Goal: Book appointment/travel/reservation

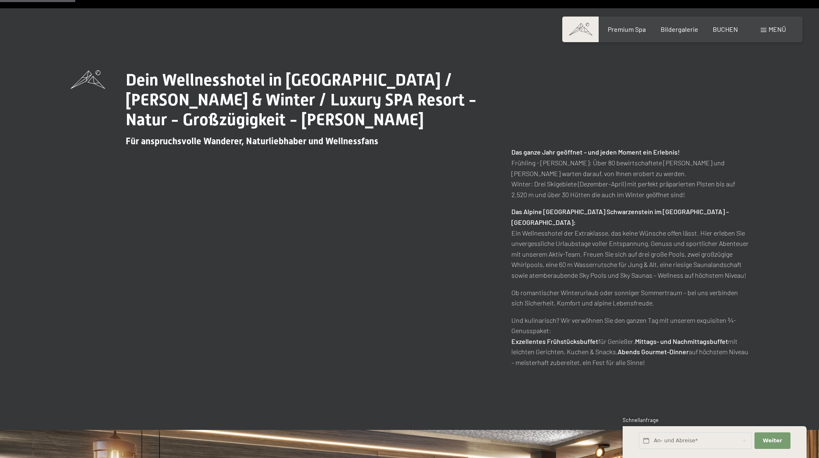
scroll to position [492, 0]
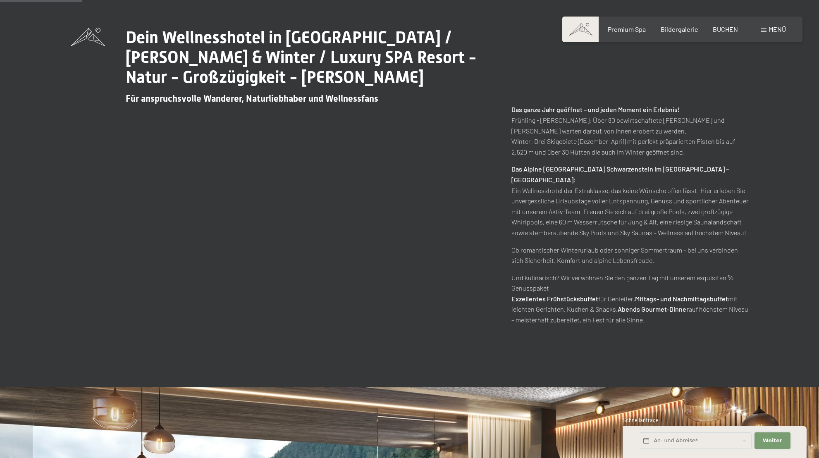
drag, startPoint x: 781, startPoint y: 442, endPoint x: 650, endPoint y: 409, distance: 135.1
click at [781, 442] on button "Weiter Adressfelder ausblenden" at bounding box center [772, 440] width 36 height 17
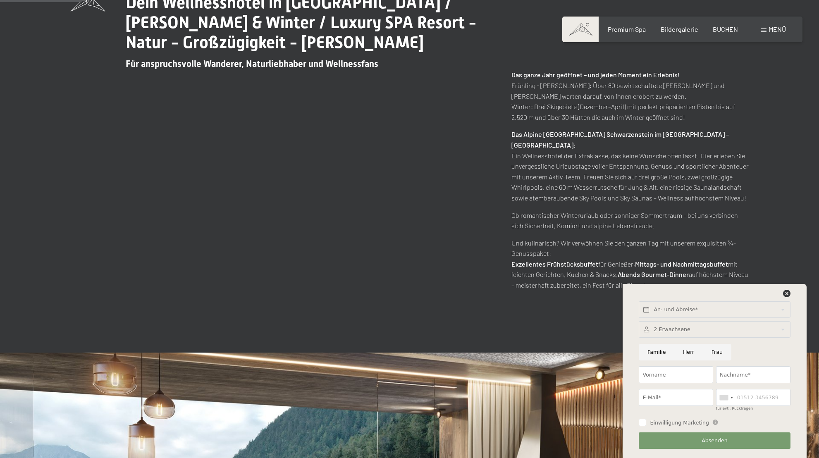
scroll to position [739, 0]
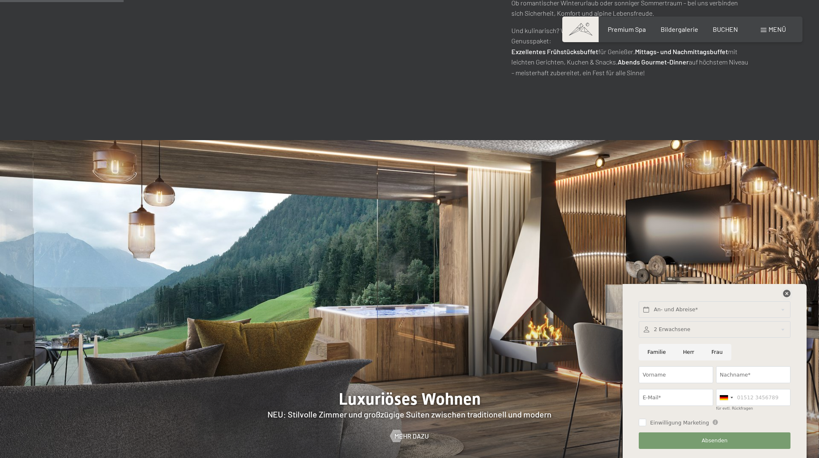
click at [788, 294] on icon at bounding box center [786, 293] width 7 height 7
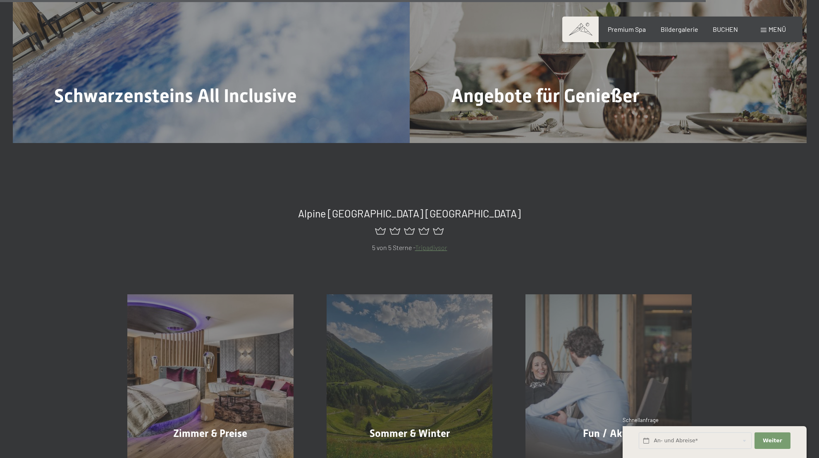
scroll to position [3564, 0]
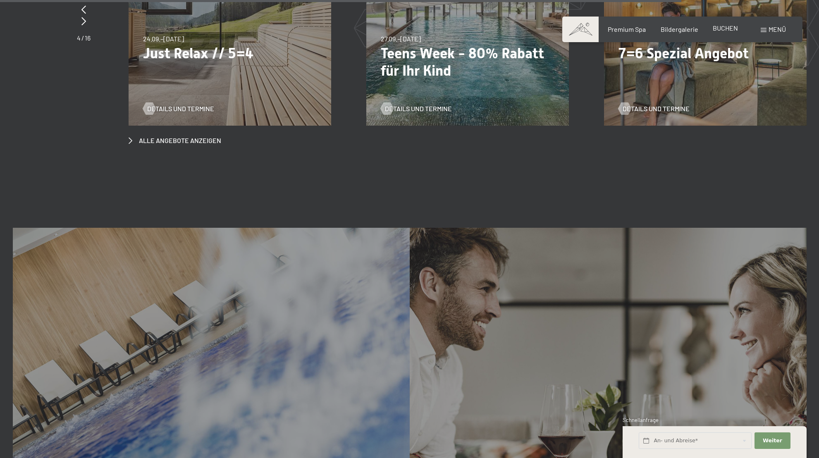
click at [726, 29] on span "BUCHEN" at bounding box center [724, 28] width 25 height 8
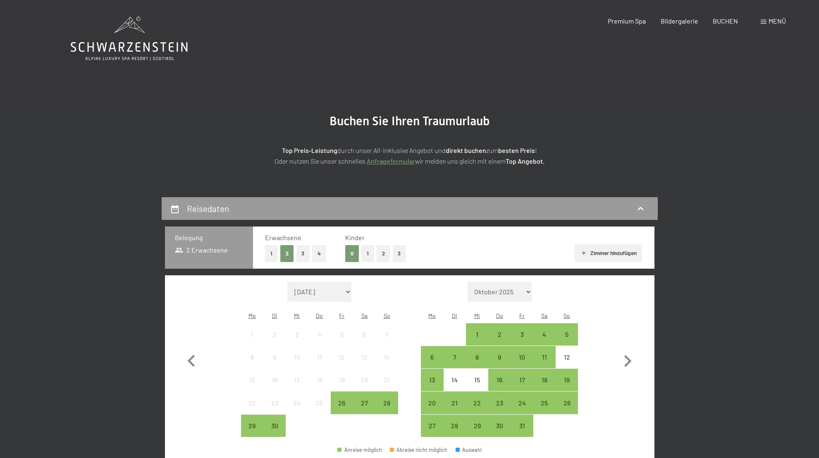
click at [370, 252] on span "Einwilligung Marketing*" at bounding box center [364, 253] width 68 height 8
click at [326, 252] on input "Einwilligung Marketing*" at bounding box center [322, 253] width 8 height 8
click at [368, 252] on span "Einwilligung Marketing*" at bounding box center [364, 253] width 68 height 8
click at [326, 252] on input "Einwilligung Marketing*" at bounding box center [322, 253] width 8 height 8
click at [285, 252] on button "2" at bounding box center [287, 253] width 14 height 17
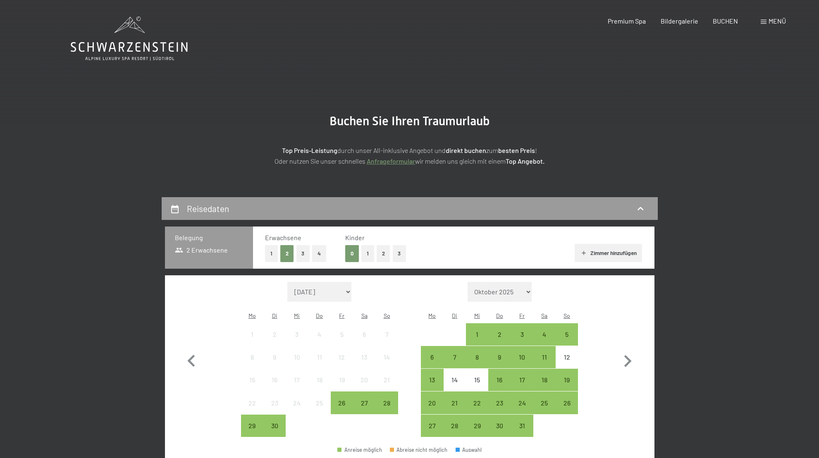
click at [362, 252] on span "Einwilligung Marketing*" at bounding box center [364, 253] width 68 height 8
click at [326, 252] on input "Einwilligung Marketing*" at bounding box center [322, 253] width 8 height 8
click at [381, 252] on span "Einwilligung Marketing*" at bounding box center [364, 253] width 68 height 8
click at [326, 252] on input "Einwilligung Marketing*" at bounding box center [322, 253] width 8 height 8
click at [395, 252] on button "3" at bounding box center [400, 253] width 14 height 17
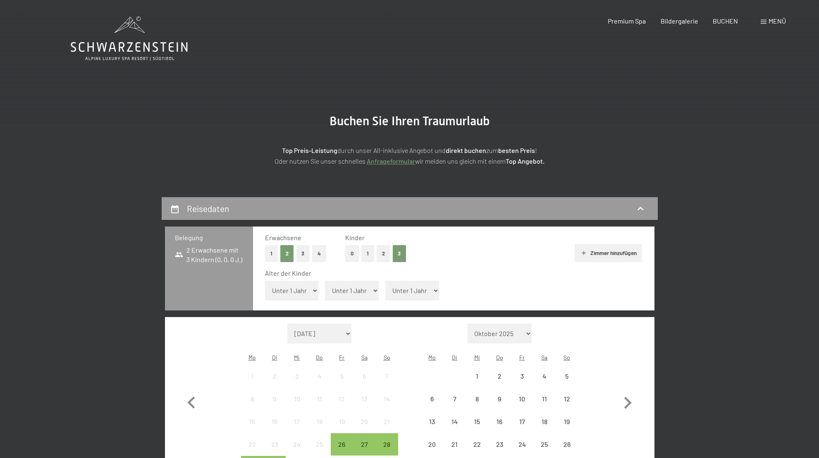
click at [365, 253] on span "Einwilligung Marketing*" at bounding box center [364, 253] width 68 height 8
click at [326, 253] on input "Einwilligung Marketing*" at bounding box center [322, 253] width 8 height 8
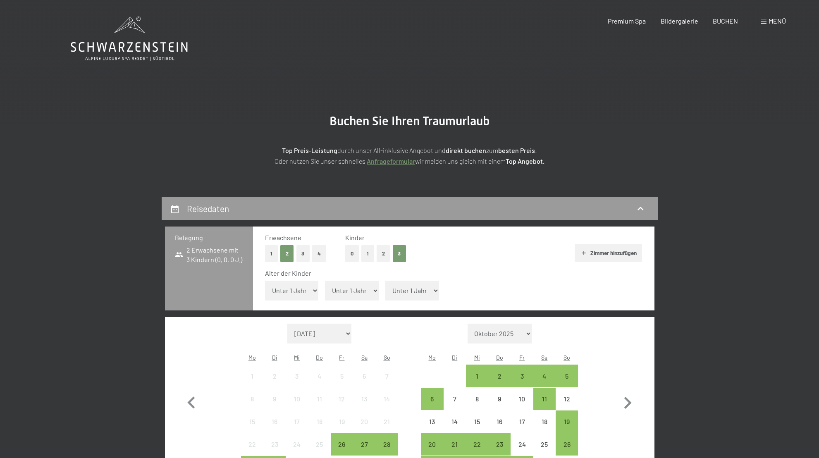
click at [369, 252] on span "Einwilligung Marketing*" at bounding box center [364, 253] width 68 height 8
click at [326, 252] on input "Einwilligung Marketing*" at bounding box center [322, 253] width 8 height 8
click at [368, 252] on span "Einwilligung Marketing*" at bounding box center [364, 253] width 68 height 8
click at [326, 252] on input "Einwilligung Marketing*" at bounding box center [322, 253] width 8 height 8
click at [368, 253] on span "Einwilligung Marketing*" at bounding box center [364, 253] width 68 height 8
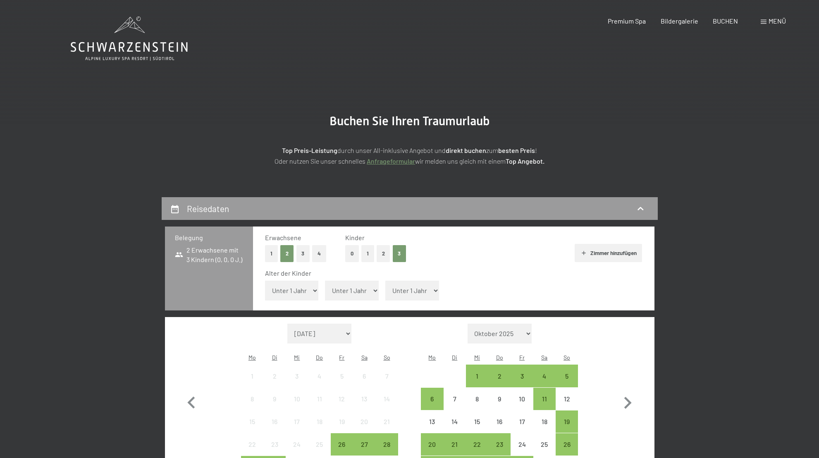
click at [326, 253] on input "Einwilligung Marketing*" at bounding box center [322, 253] width 8 height 8
click at [368, 253] on span "Einwilligung Marketing*" at bounding box center [364, 253] width 68 height 8
click at [326, 253] on input "Einwilligung Marketing*" at bounding box center [322, 253] width 8 height 8
click at [369, 252] on span "Einwilligung Marketing*" at bounding box center [364, 253] width 68 height 8
click at [326, 252] on input "Einwilligung Marketing*" at bounding box center [322, 253] width 8 height 8
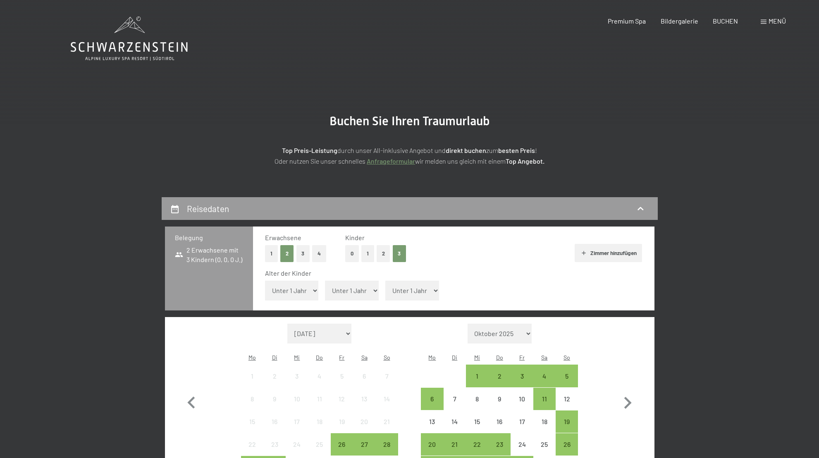
click at [369, 252] on span "Einwilligung Marketing*" at bounding box center [364, 253] width 68 height 8
click at [326, 252] on input "Einwilligung Marketing*" at bounding box center [322, 253] width 8 height 8
click at [369, 252] on span "Einwilligung Marketing*" at bounding box center [364, 253] width 68 height 8
click at [326, 252] on input "Einwilligung Marketing*" at bounding box center [322, 253] width 8 height 8
click at [272, 253] on button "1" at bounding box center [271, 253] width 13 height 17
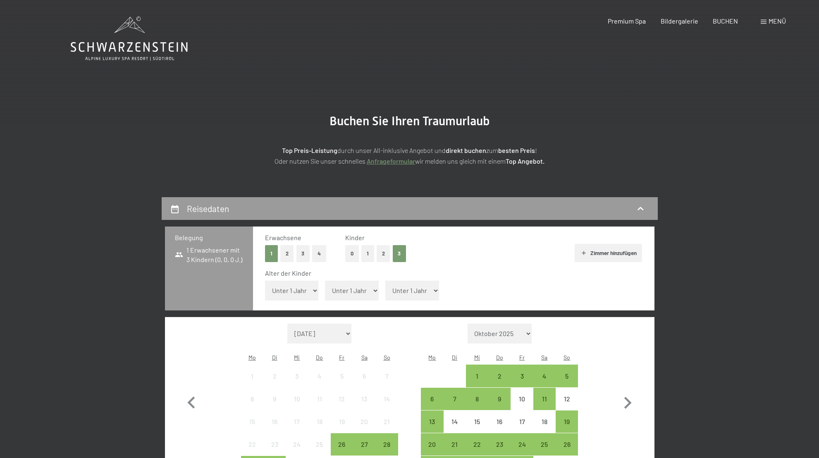
click at [366, 252] on span "Einwilligung Marketing*" at bounding box center [364, 253] width 68 height 8
click at [326, 252] on input "Einwilligung Marketing*" at bounding box center [322, 253] width 8 height 8
click at [366, 252] on span "Einwilligung Marketing*" at bounding box center [364, 253] width 68 height 8
click at [326, 252] on input "Einwilligung Marketing*" at bounding box center [322, 253] width 8 height 8
checkbox input "false"
